Goal: Information Seeking & Learning: Compare options

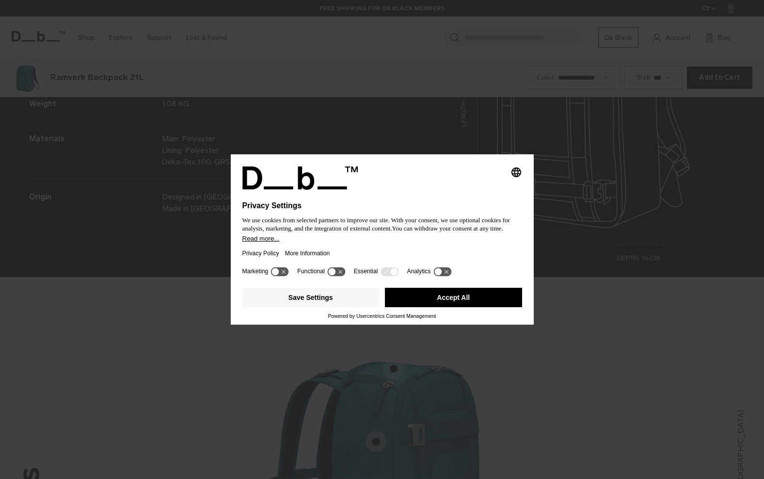
scroll to position [1436, 0]
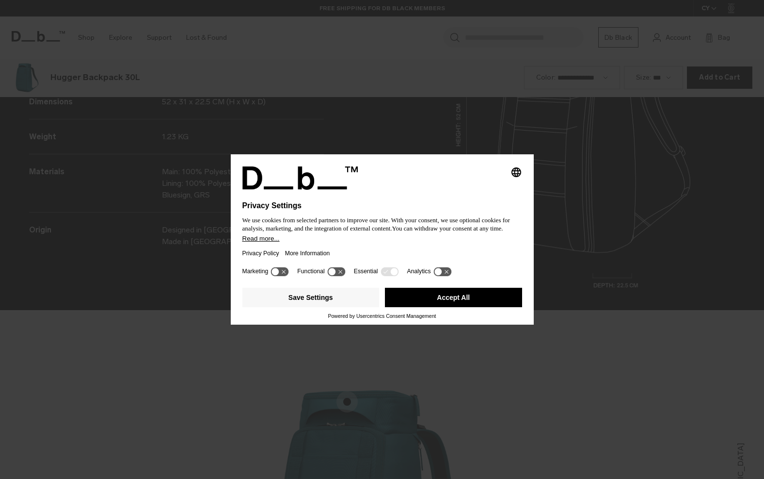
scroll to position [1436, 0]
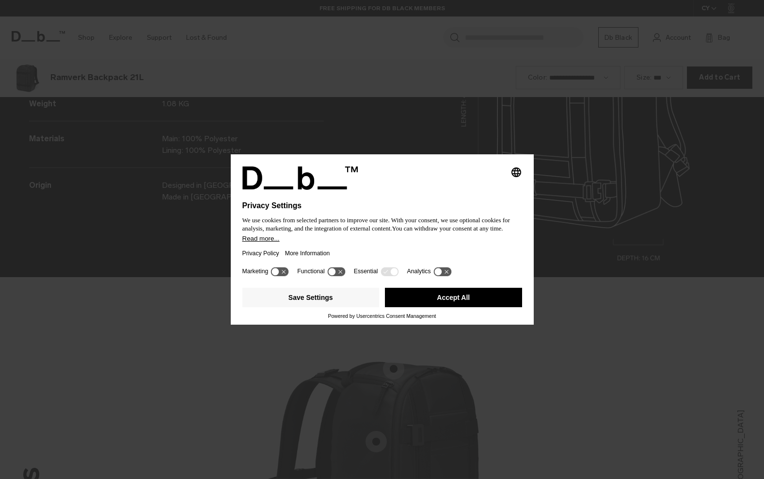
scroll to position [1436, 0]
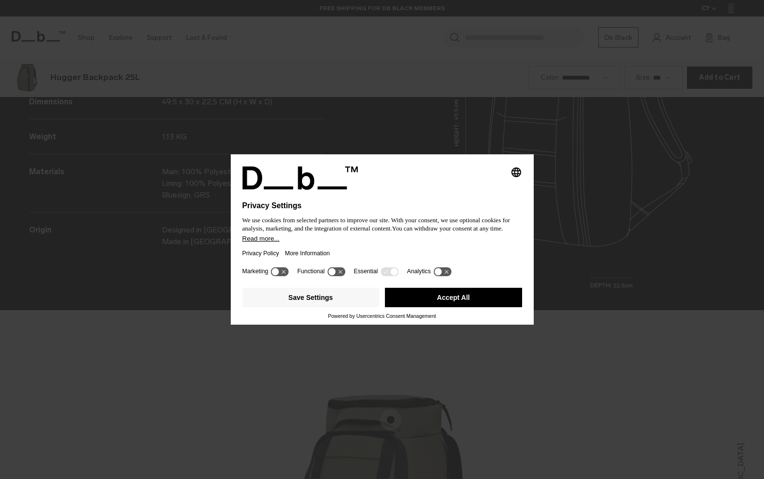
scroll to position [1436, 0]
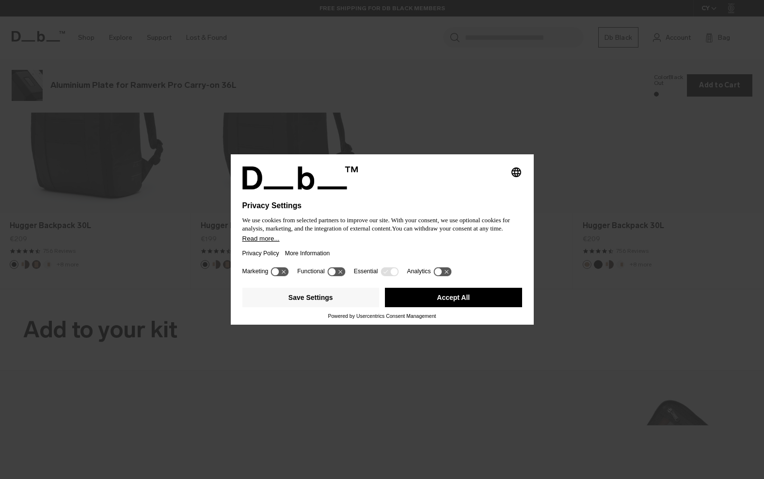
scroll to position [1436, 0]
